Goal: Task Accomplishment & Management: Use online tool/utility

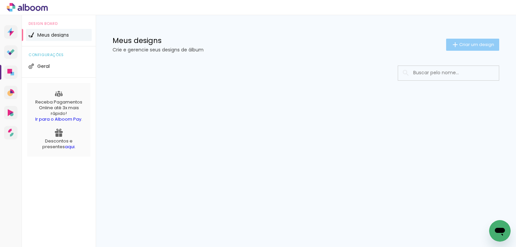
click at [468, 47] on span "Criar um design" at bounding box center [477, 44] width 35 height 4
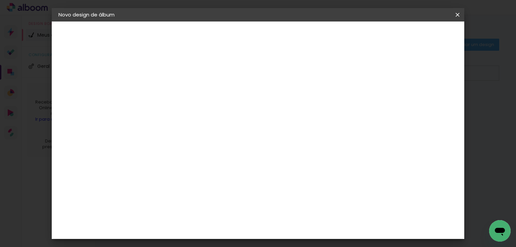
click at [168, 91] on input at bounding box center [168, 90] width 0 height 10
type input "new born [PERSON_NAME]"
type paper-input "new born [PERSON_NAME]"
click at [0, 0] on slot "Avançar" at bounding box center [0, 0] width 0 height 0
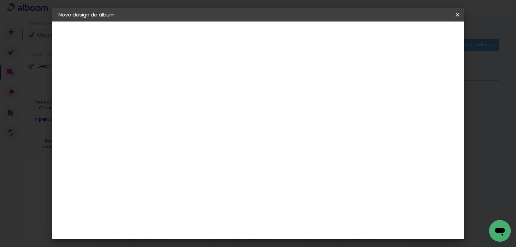
click at [0, 0] on slot "Avançar" at bounding box center [0, 0] width 0 height 0
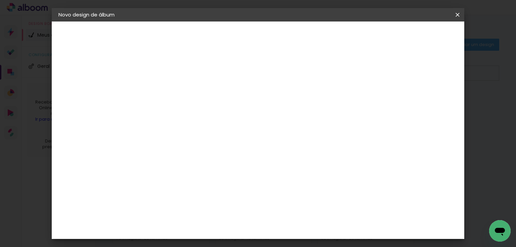
click at [321, 35] on span "Iniciar design" at bounding box center [307, 37] width 28 height 9
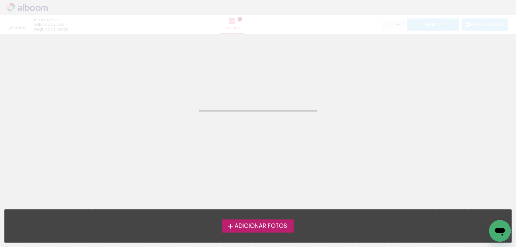
click at [255, 226] on span "Adicionar Fotos" at bounding box center [261, 226] width 53 height 6
click at [0, 0] on input "file" at bounding box center [0, 0] width 0 height 0
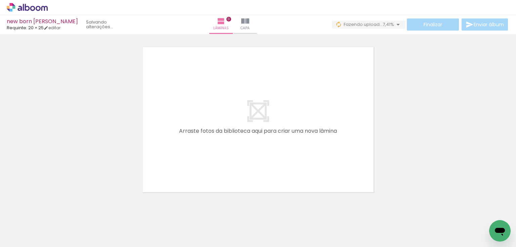
scroll to position [0, 557]
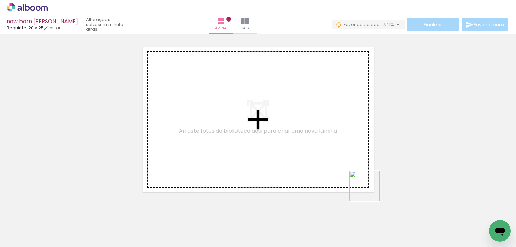
drag, startPoint x: 453, startPoint y: 228, endPoint x: 285, endPoint y: 154, distance: 183.2
click at [285, 154] on quentale-workspace at bounding box center [258, 123] width 516 height 247
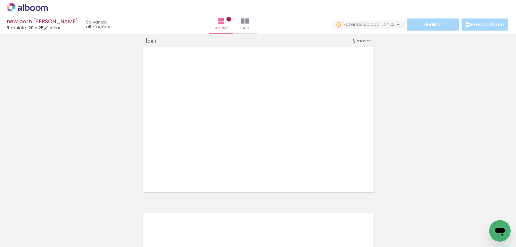
scroll to position [8, 0]
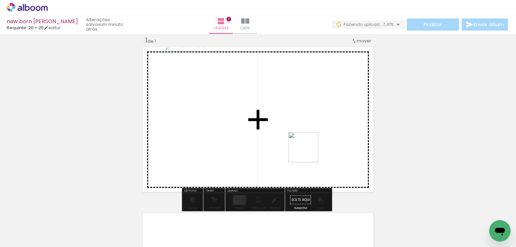
drag, startPoint x: 488, startPoint y: 226, endPoint x: 313, endPoint y: 179, distance: 181.0
click at [274, 138] on quentale-workspace at bounding box center [258, 123] width 516 height 247
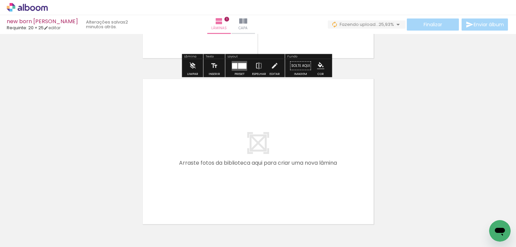
scroll to position [143, 0]
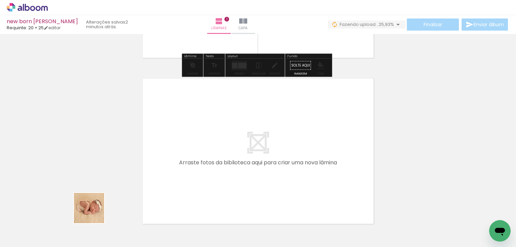
drag, startPoint x: 75, startPoint y: 227, endPoint x: 183, endPoint y: 155, distance: 129.9
click at [183, 155] on quentale-workspace at bounding box center [258, 123] width 516 height 247
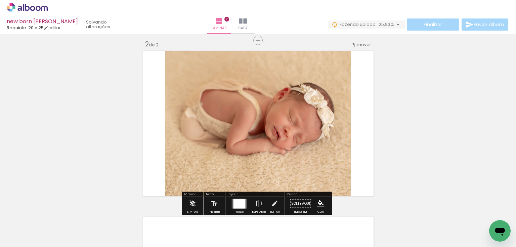
scroll to position [174, 0]
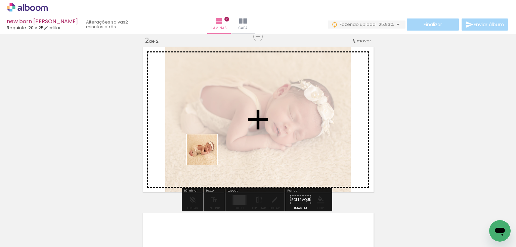
drag, startPoint x: 109, startPoint y: 222, endPoint x: 207, endPoint y: 155, distance: 119.0
click at [207, 155] on quentale-workspace at bounding box center [258, 123] width 516 height 247
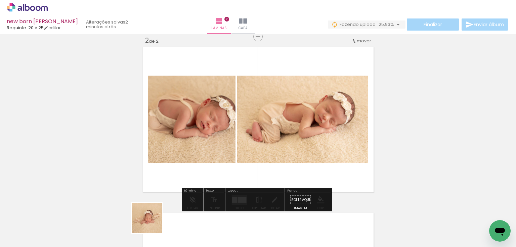
drag, startPoint x: 148, startPoint y: 228, endPoint x: 215, endPoint y: 173, distance: 86.6
click at [221, 148] on quentale-workspace at bounding box center [258, 123] width 516 height 247
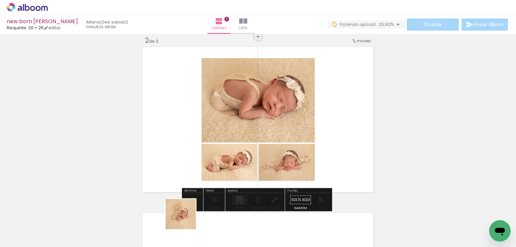
drag, startPoint x: 186, startPoint y: 219, endPoint x: 203, endPoint y: 202, distance: 24.5
click at [180, 155] on quentale-workspace at bounding box center [258, 123] width 516 height 247
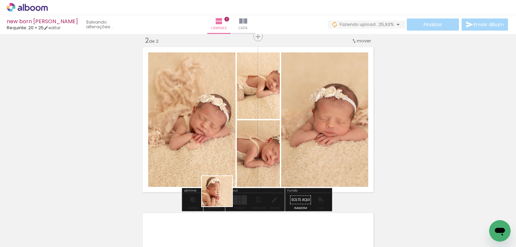
drag, startPoint x: 218, startPoint y: 222, endPoint x: 234, endPoint y: 158, distance: 65.9
click at [234, 158] on quentale-workspace at bounding box center [258, 123] width 516 height 247
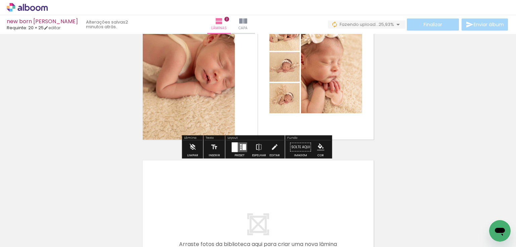
scroll to position [255, 0]
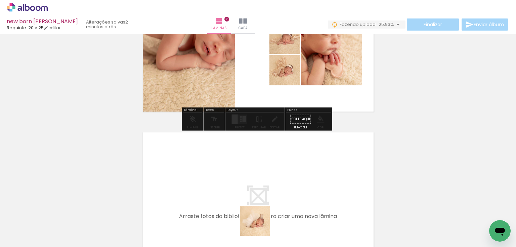
drag, startPoint x: 261, startPoint y: 229, endPoint x: 252, endPoint y: 209, distance: 21.4
click at [241, 191] on quentale-workspace at bounding box center [258, 123] width 516 height 247
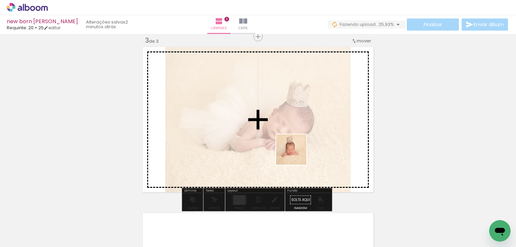
drag, startPoint x: 295, startPoint y: 228, endPoint x: 296, endPoint y: 155, distance: 73.3
click at [296, 155] on quentale-workspace at bounding box center [258, 123] width 516 height 247
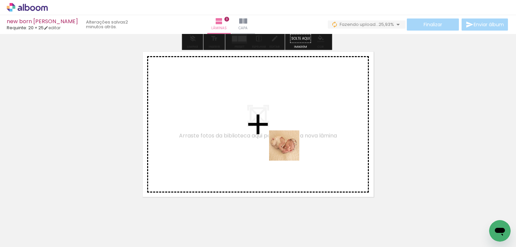
drag, startPoint x: 339, startPoint y: 224, endPoint x: 368, endPoint y: 221, distance: 29.1
click at [289, 152] on quentale-workspace at bounding box center [258, 123] width 516 height 247
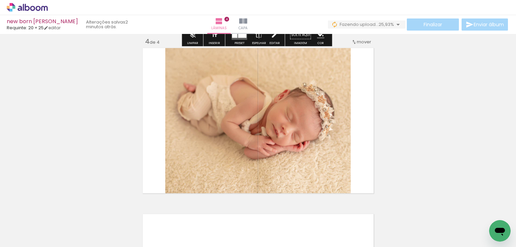
scroll to position [507, 0]
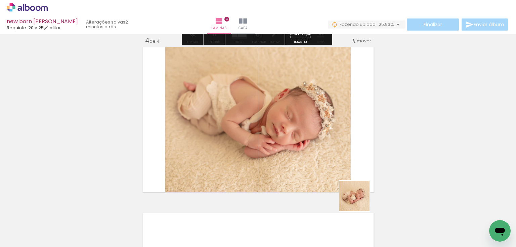
drag, startPoint x: 376, startPoint y: 225, endPoint x: 309, endPoint y: 132, distance: 115.1
click at [309, 132] on quentale-workspace at bounding box center [258, 123] width 516 height 247
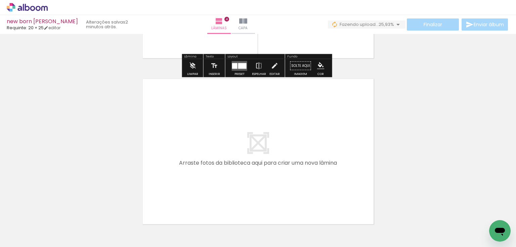
scroll to position [641, 0]
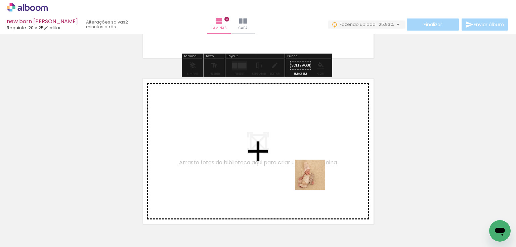
drag, startPoint x: 409, startPoint y: 228, endPoint x: 293, endPoint y: 169, distance: 129.9
click at [293, 169] on quentale-workspace at bounding box center [258, 123] width 516 height 247
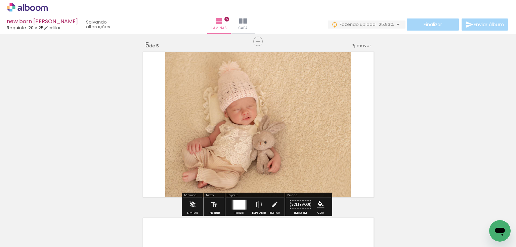
scroll to position [673, 0]
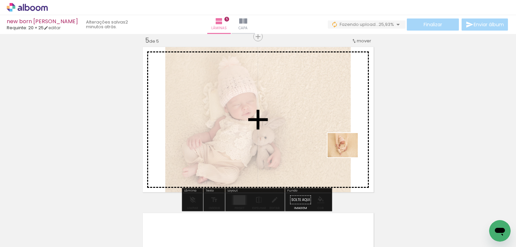
drag, startPoint x: 453, startPoint y: 223, endPoint x: 348, endPoint y: 153, distance: 126.0
click at [348, 153] on quentale-workspace at bounding box center [258, 123] width 516 height 247
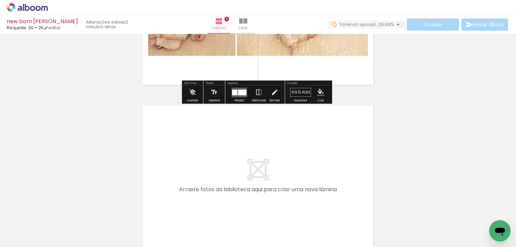
scroll to position [0, 216]
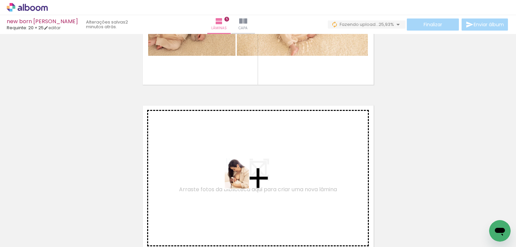
drag, startPoint x: 277, startPoint y: 221, endPoint x: 317, endPoint y: 228, distance: 41.2
click at [244, 179] on quentale-workspace at bounding box center [258, 123] width 516 height 247
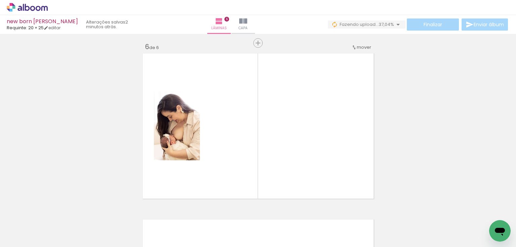
scroll to position [839, 0]
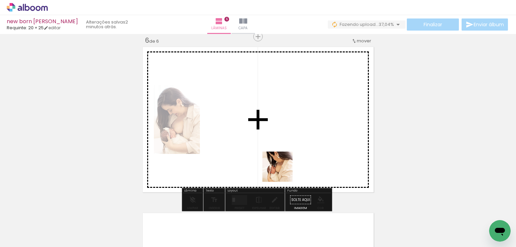
drag, startPoint x: 296, startPoint y: 194, endPoint x: 302, endPoint y: 184, distance: 11.3
click at [282, 171] on quentale-workspace at bounding box center [258, 123] width 516 height 247
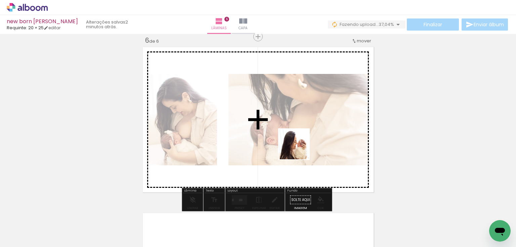
drag, startPoint x: 341, startPoint y: 222, endPoint x: 299, endPoint y: 149, distance: 83.9
click at [299, 149] on quentale-workspace at bounding box center [258, 123] width 516 height 247
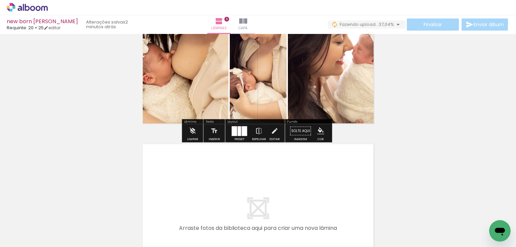
scroll to position [919, 0]
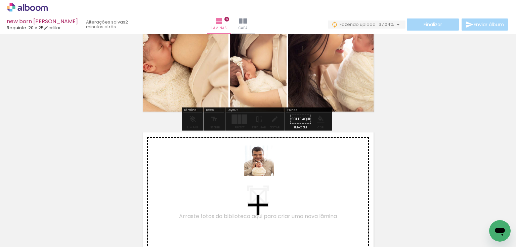
drag, startPoint x: 280, startPoint y: 218, endPoint x: 339, endPoint y: 208, distance: 59.7
click at [262, 163] on quentale-workspace at bounding box center [258, 123] width 516 height 247
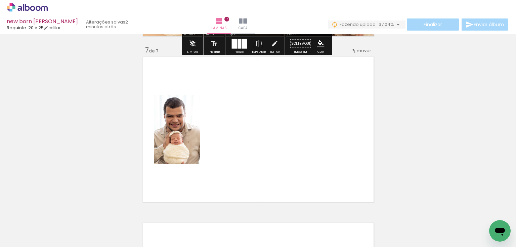
scroll to position [1005, 0]
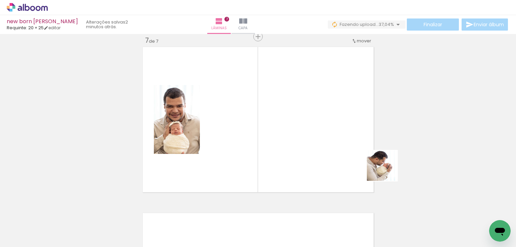
drag, startPoint x: 469, startPoint y: 226, endPoint x: 341, endPoint y: 151, distance: 148.6
click at [342, 151] on quentale-workspace at bounding box center [258, 123] width 516 height 247
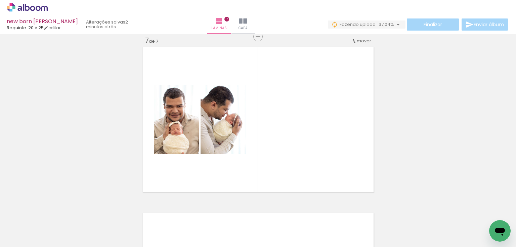
scroll to position [0, 505]
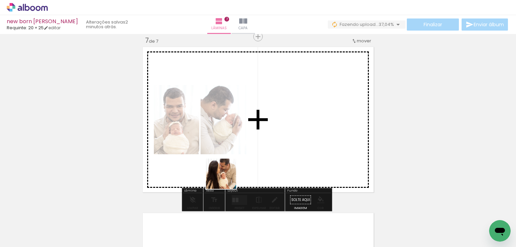
drag, startPoint x: 97, startPoint y: 226, endPoint x: 306, endPoint y: 163, distance: 218.4
click at [306, 163] on quentale-workspace at bounding box center [258, 123] width 516 height 247
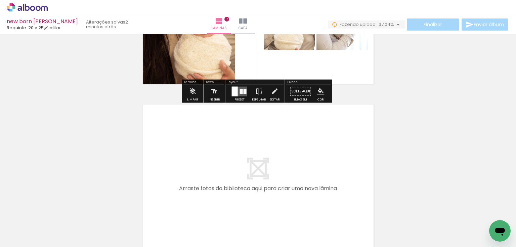
scroll to position [1139, 0]
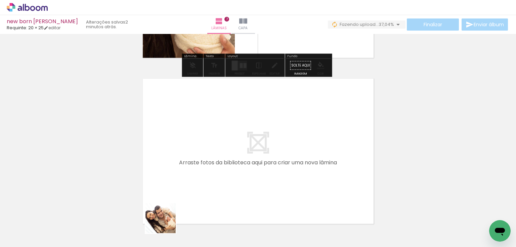
drag, startPoint x: 166, startPoint y: 226, endPoint x: 211, endPoint y: 230, distance: 45.9
click at [182, 172] on quentale-workspace at bounding box center [258, 123] width 516 height 247
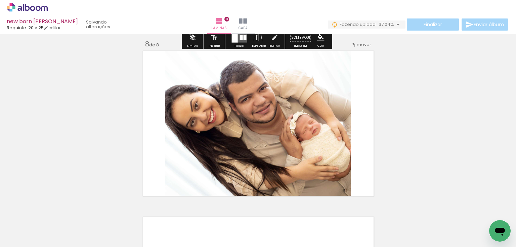
scroll to position [1171, 0]
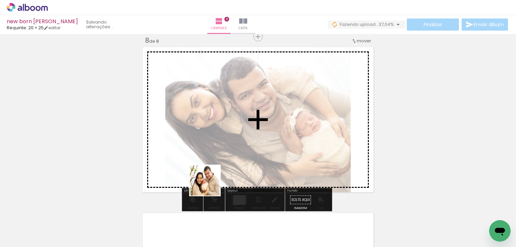
drag, startPoint x: 203, startPoint y: 229, endPoint x: 211, endPoint y: 196, distance: 34.0
click at [210, 191] on quentale-workspace at bounding box center [258, 123] width 516 height 247
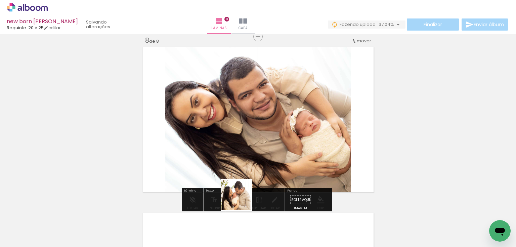
drag, startPoint x: 242, startPoint y: 200, endPoint x: 264, endPoint y: 211, distance: 24.8
click at [239, 181] on quentale-workspace at bounding box center [258, 123] width 516 height 247
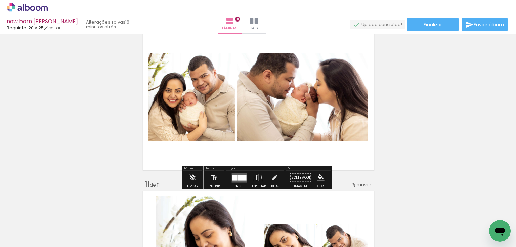
scroll to position [0, 557]
click at [242, 176] on div at bounding box center [242, 178] width 8 height 6
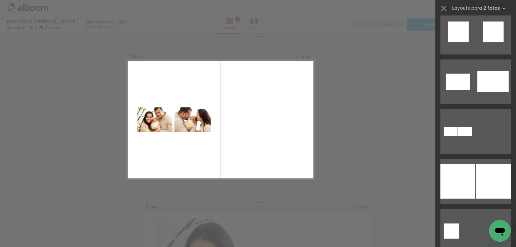
scroll to position [484, 0]
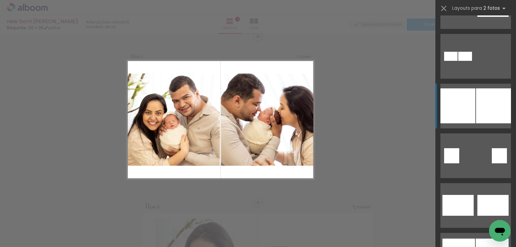
click at [489, 110] on div at bounding box center [493, 105] width 35 height 35
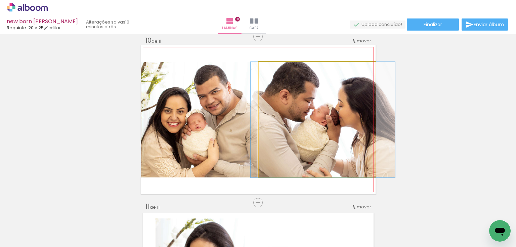
drag, startPoint x: 303, startPoint y: 136, endPoint x: 309, endPoint y: 136, distance: 5.7
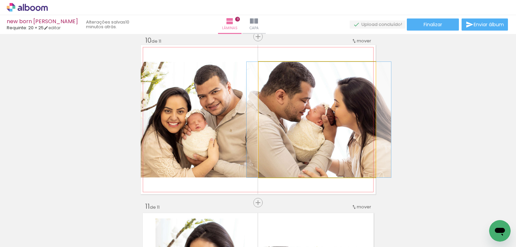
drag, startPoint x: 320, startPoint y: 117, endPoint x: 316, endPoint y: 117, distance: 4.0
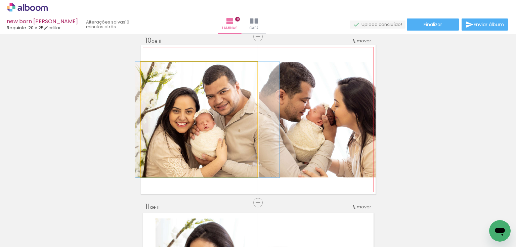
drag, startPoint x: 197, startPoint y: 126, endPoint x: 205, endPoint y: 126, distance: 8.7
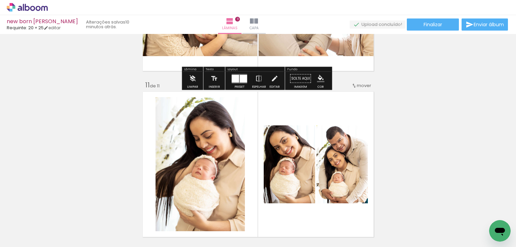
scroll to position [1664, 0]
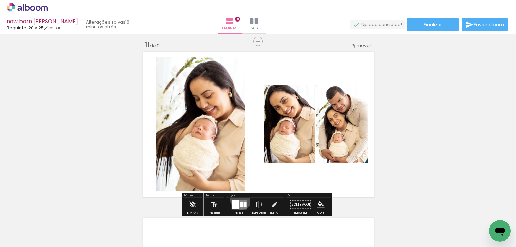
click at [240, 198] on div at bounding box center [240, 204] width 18 height 13
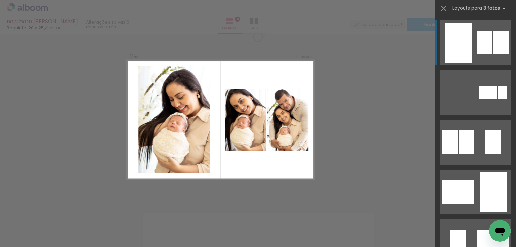
scroll to position [1669, 0]
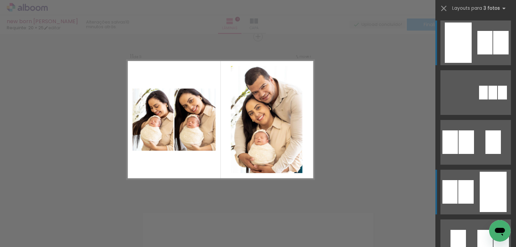
click at [480, 194] on div at bounding box center [493, 192] width 27 height 40
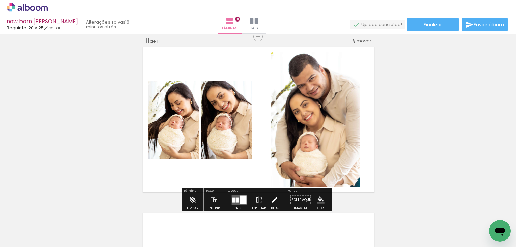
click at [273, 198] on iron-icon at bounding box center [274, 199] width 7 height 13
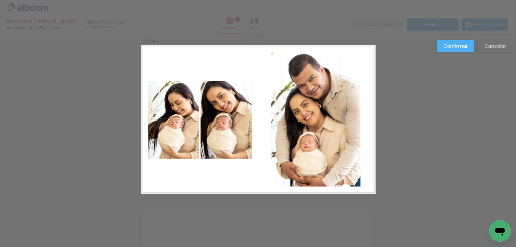
click at [300, 163] on quentale-photo at bounding box center [315, 119] width 89 height 134
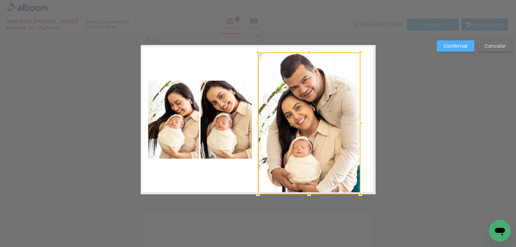
drag, startPoint x: 270, startPoint y: 186, endPoint x: 266, endPoint y: 196, distance: 10.7
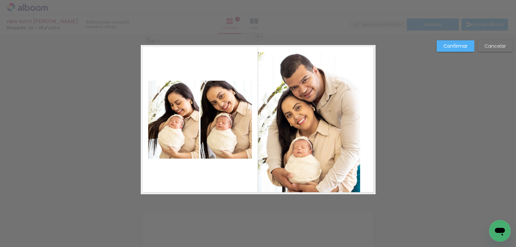
click at [312, 146] on quentale-photo at bounding box center [309, 123] width 103 height 142
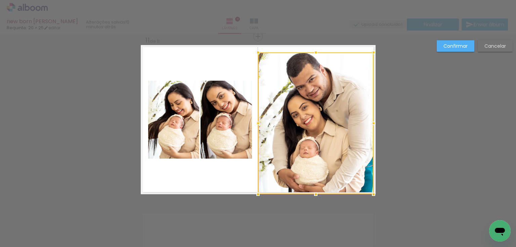
drag, startPoint x: 360, startPoint y: 123, endPoint x: 381, endPoint y: 125, distance: 20.3
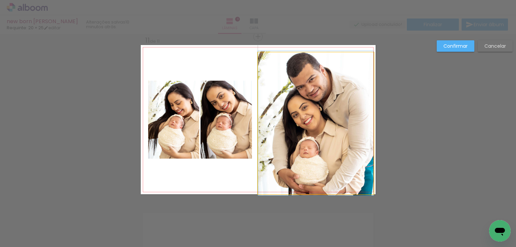
click at [321, 100] on quentale-photo at bounding box center [316, 123] width 116 height 142
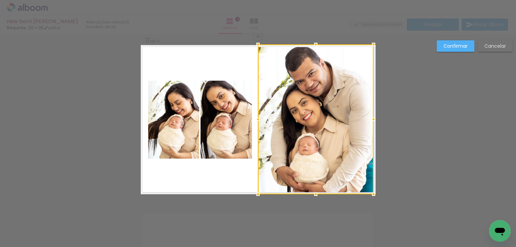
drag, startPoint x: 314, startPoint y: 53, endPoint x: 318, endPoint y: 40, distance: 13.9
click at [318, 40] on div at bounding box center [315, 44] width 13 height 13
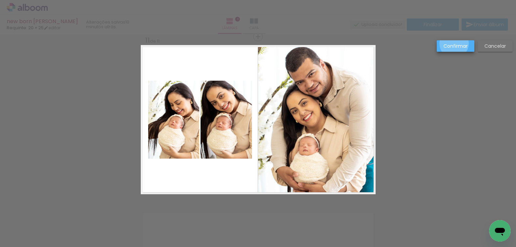
click at [0, 0] on slot "Confirmar" at bounding box center [0, 0] width 0 height 0
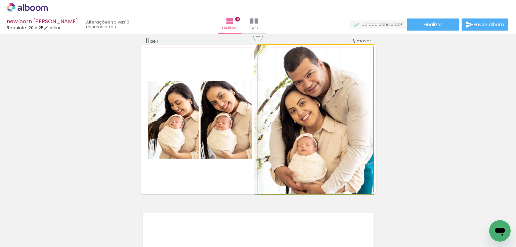
drag, startPoint x: 309, startPoint y: 117, endPoint x: 198, endPoint y: 141, distance: 113.6
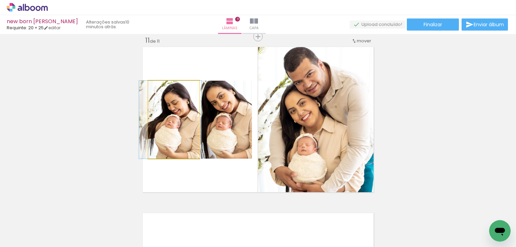
drag, startPoint x: 169, startPoint y: 131, endPoint x: 166, endPoint y: 130, distance: 3.5
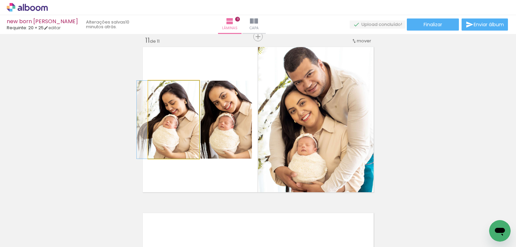
drag, startPoint x: 177, startPoint y: 116, endPoint x: 173, endPoint y: 115, distance: 4.1
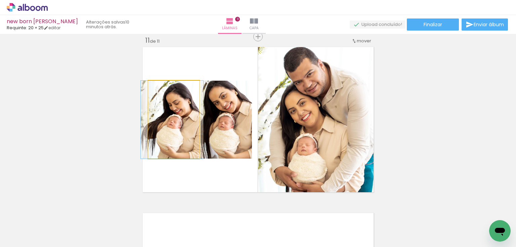
drag, startPoint x: 173, startPoint y: 130, endPoint x: 177, endPoint y: 131, distance: 4.0
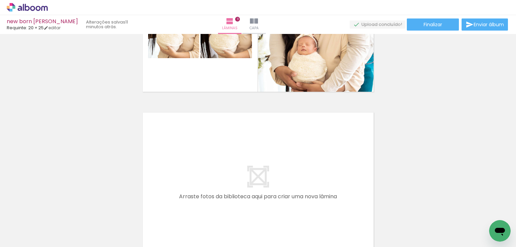
scroll to position [1802, 0]
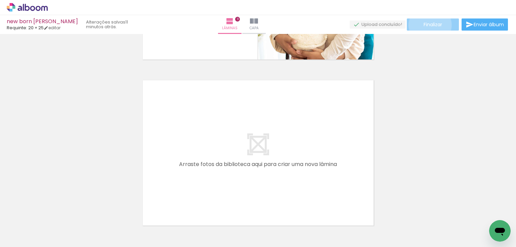
click at [428, 25] on span "Finalizar" at bounding box center [433, 24] width 18 height 5
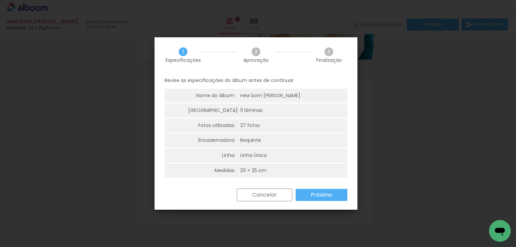
click at [318, 189] on paper-button "Próximo" at bounding box center [322, 195] width 52 height 12
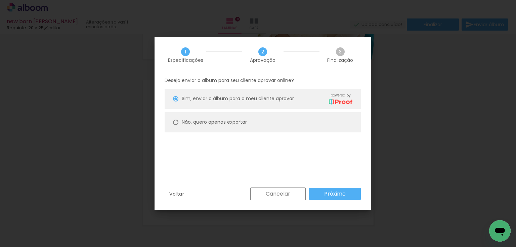
drag, startPoint x: 226, startPoint y: 123, endPoint x: 247, endPoint y: 129, distance: 22.3
click at [0, 0] on slot "Não, quero apenas exportar" at bounding box center [0, 0] width 0 height 0
type paper-radio-button "on"
click at [0, 0] on slot "Próximo" at bounding box center [0, 0] width 0 height 0
type input "Alta, 300 DPI"
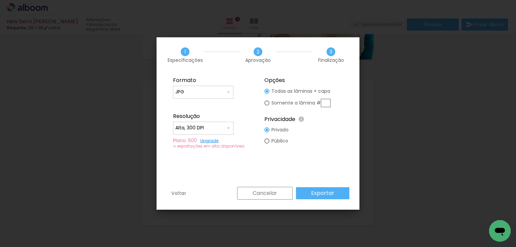
click at [0, 0] on slot "Exportar" at bounding box center [0, 0] width 0 height 0
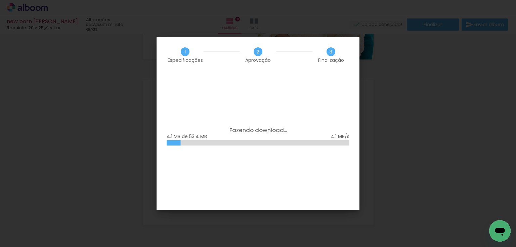
scroll to position [0, 557]
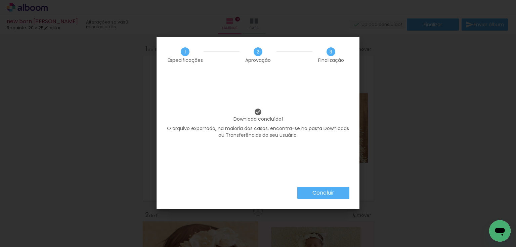
scroll to position [0, 557]
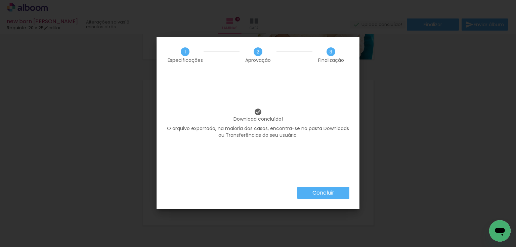
scroll to position [0, 557]
click at [0, 0] on slot "Concluir" at bounding box center [0, 0] width 0 height 0
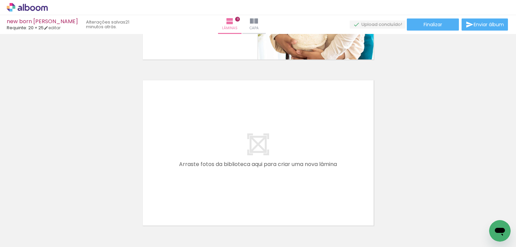
scroll to position [0, 557]
